Goal: Find specific page/section: Find specific page/section

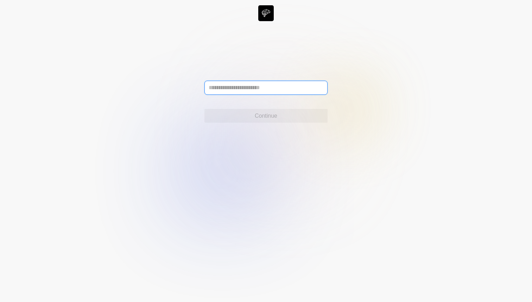
click at [287, 92] on input "text" at bounding box center [266, 88] width 123 height 14
click at [472, 114] on icon at bounding box center [266, 151] width 532 height 302
click at [266, 13] on icon at bounding box center [266, 151] width 532 height 302
click at [261, 84] on input "text" at bounding box center [266, 88] width 123 height 14
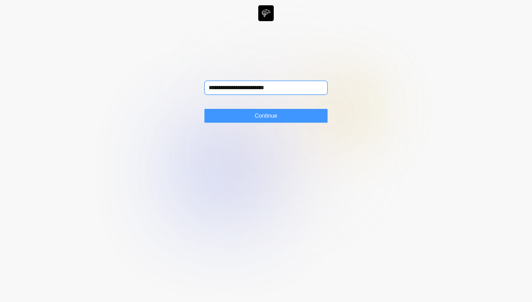
type input "**********"
click at [291, 115] on button "Continue" at bounding box center [266, 116] width 123 height 14
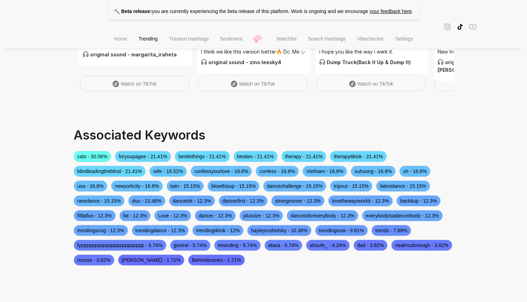
scroll to position [160, 0]
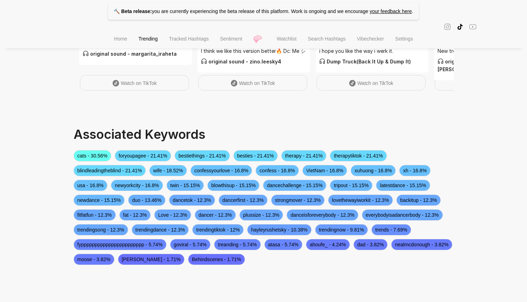
click at [199, 41] on span "Tracked Hashtags" at bounding box center [189, 39] width 40 height 6
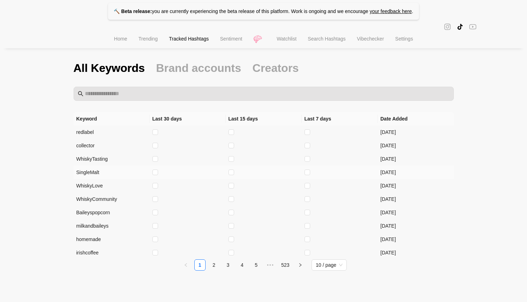
scroll to position [16, 0]
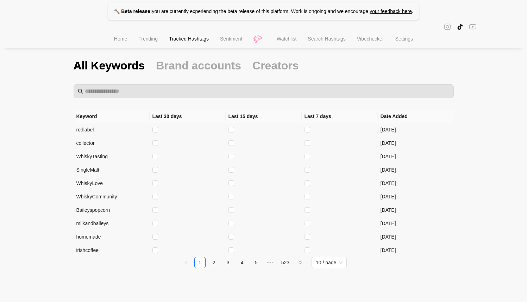
click at [297, 41] on li "Watchlist" at bounding box center [286, 40] width 31 height 18
